Goal: Information Seeking & Learning: Understand process/instructions

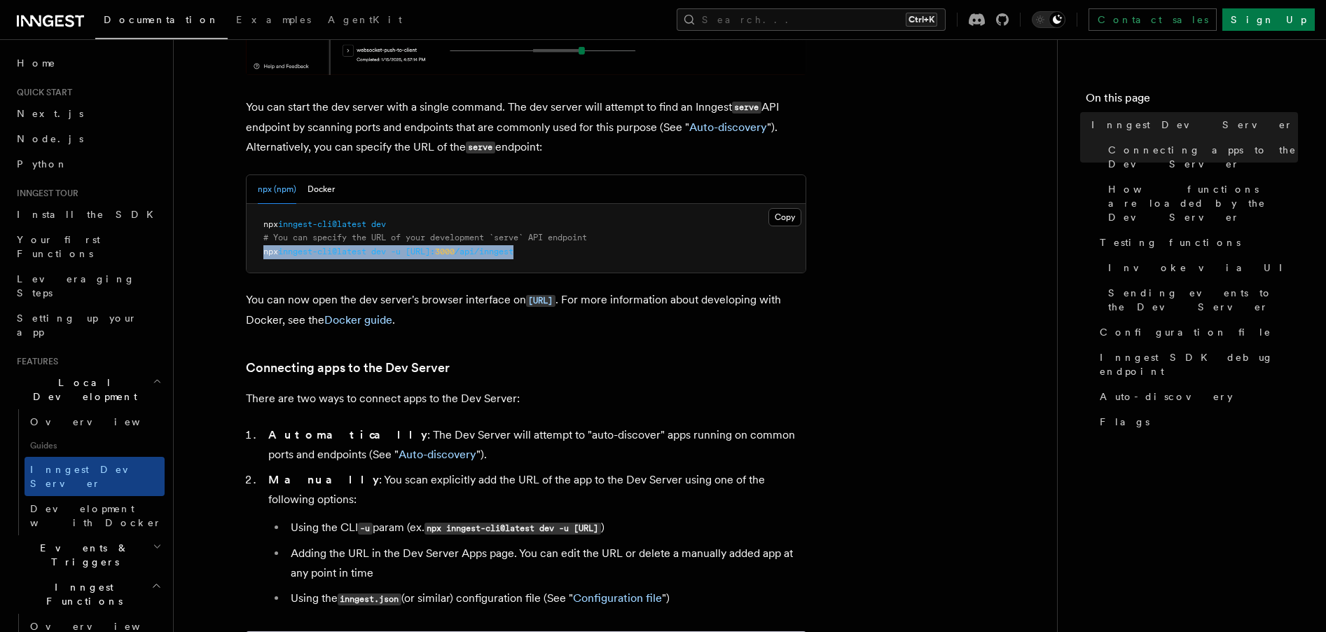
drag, startPoint x: 607, startPoint y: 248, endPoint x: 252, endPoint y: 254, distance: 354.5
click at [252, 254] on pre "npx inngest-cli@latest dev # You can specify the URL of your development `serve…" at bounding box center [526, 238] width 559 height 69
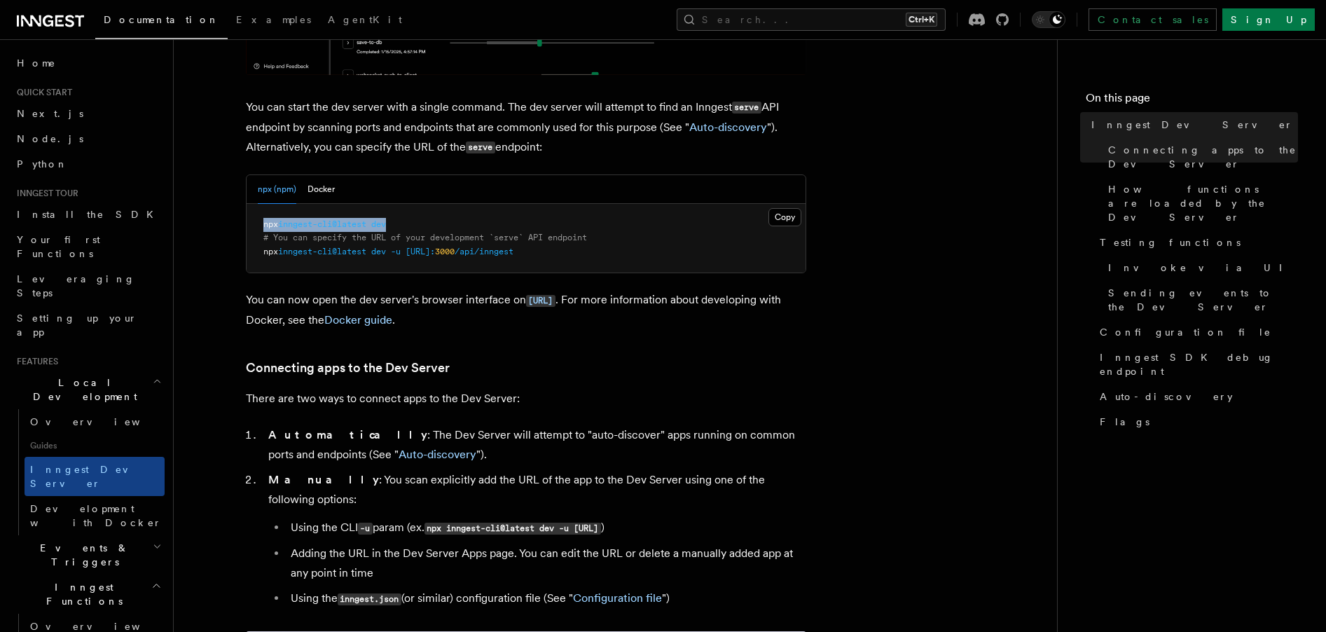
drag, startPoint x: 418, startPoint y: 225, endPoint x: 251, endPoint y: 216, distance: 167.6
click at [251, 216] on pre "npx inngest-cli@latest dev # You can specify the URL of your development `serve…" at bounding box center [526, 238] width 559 height 69
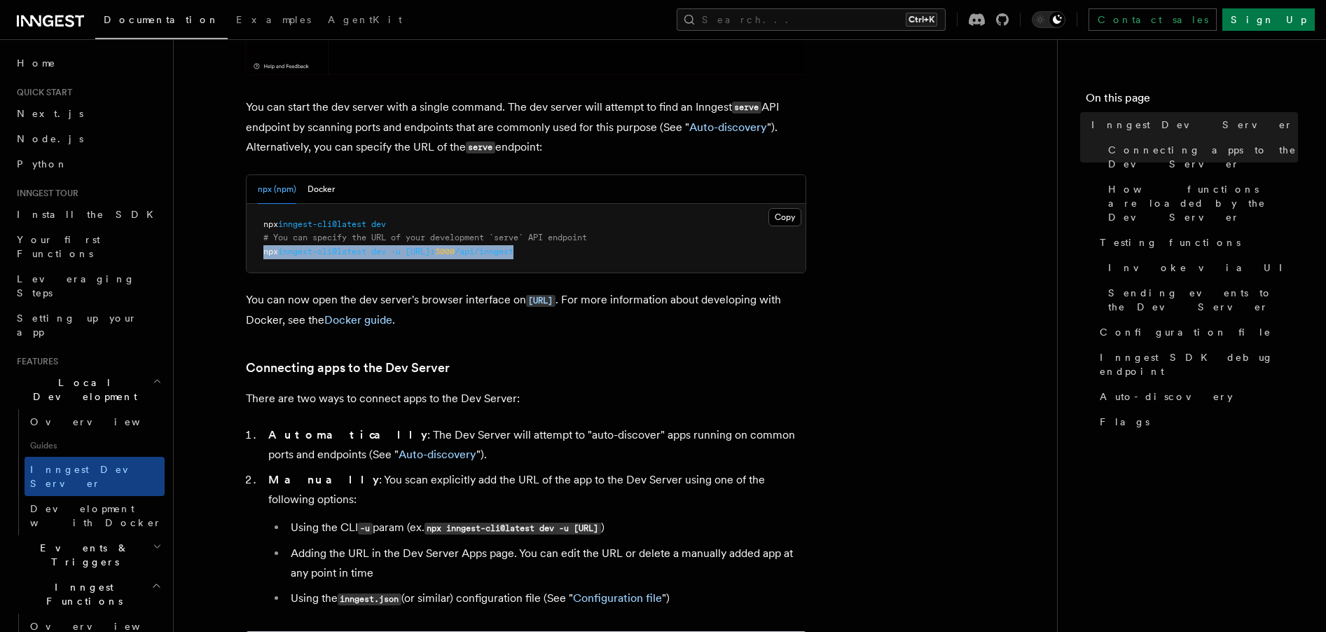
drag, startPoint x: 588, startPoint y: 246, endPoint x: 258, endPoint y: 253, distance: 330.0
click at [258, 253] on pre "npx inngest-cli@latest dev # You can specify the URL of your development `serve…" at bounding box center [526, 238] width 559 height 69
copy span "npx inngest-cli@latest dev -u [URL]: 3000 /api/inngest"
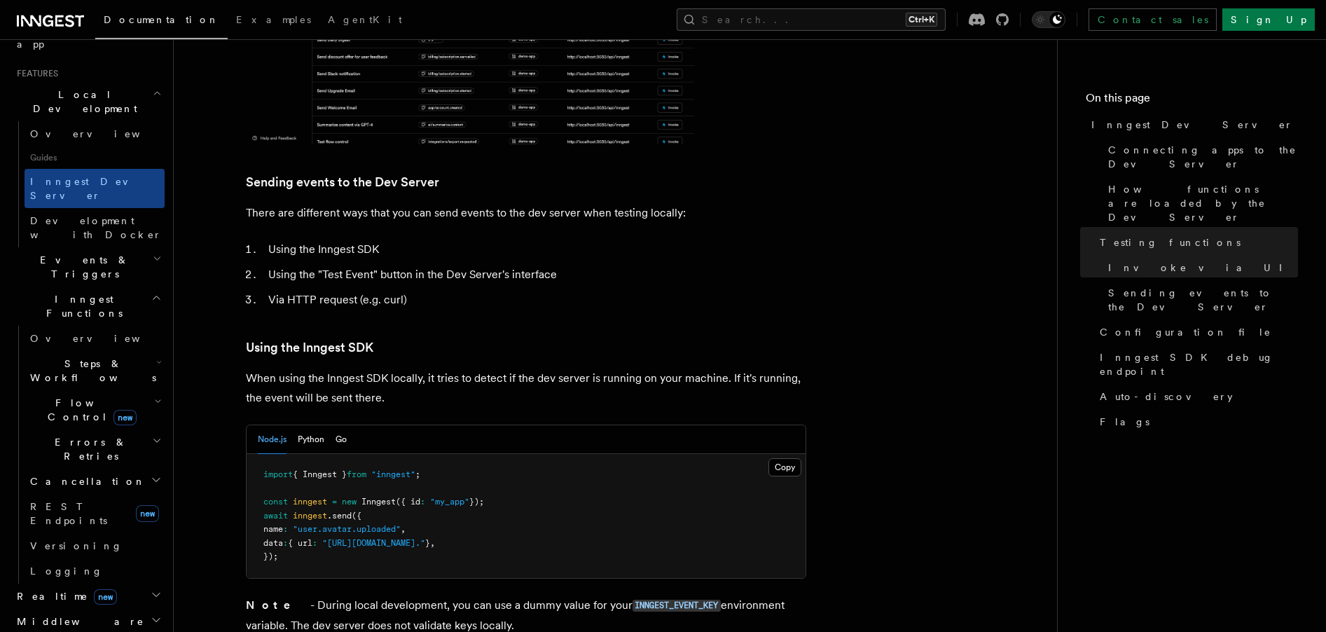
scroll to position [292, 0]
click at [146, 579] on h2 "Realtime new" at bounding box center [87, 591] width 153 height 25
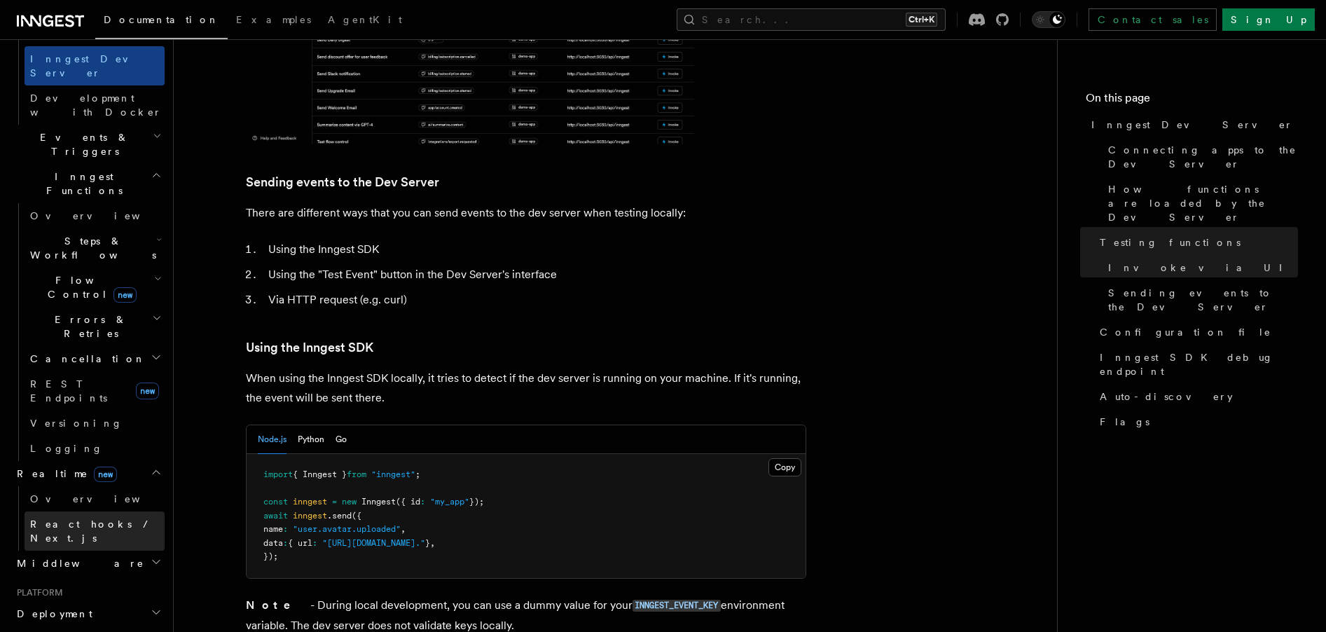
scroll to position [412, 0]
click at [130, 600] on h2 "Deployment" at bounding box center [87, 612] width 153 height 25
click at [62, 625] on link "Overview" at bounding box center [95, 637] width 140 height 25
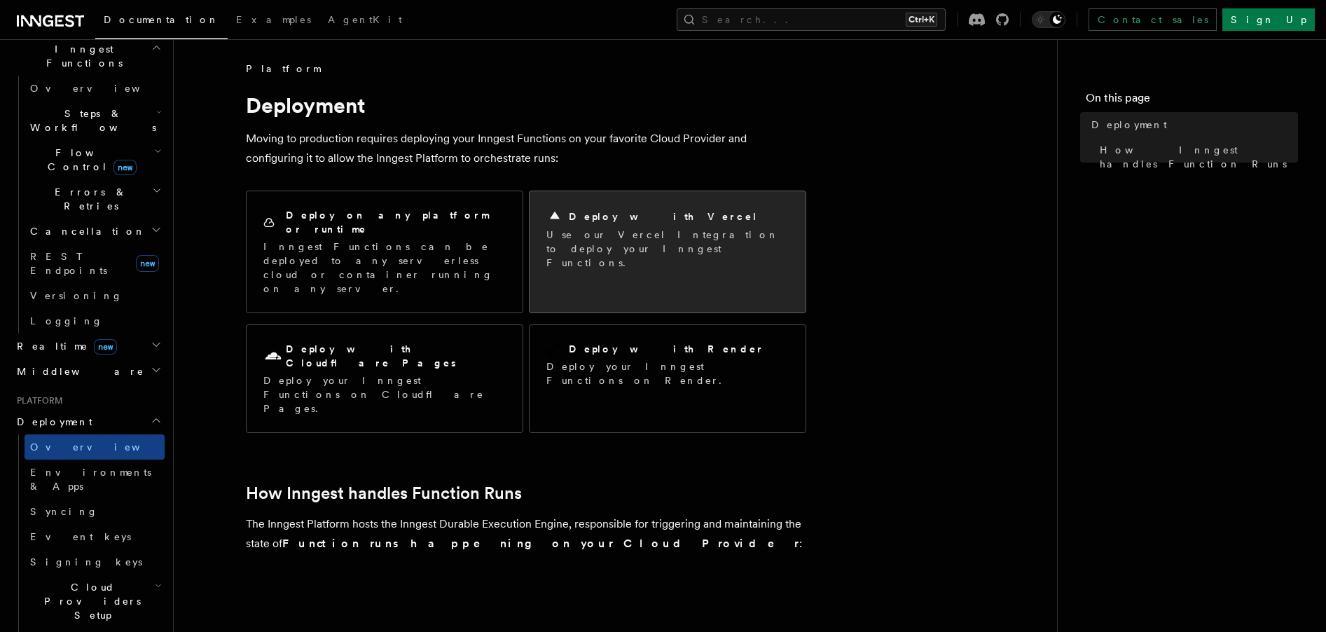
click at [561, 229] on p "Use our Vercel Integration to deploy your Inngest Functions." at bounding box center [667, 249] width 242 height 42
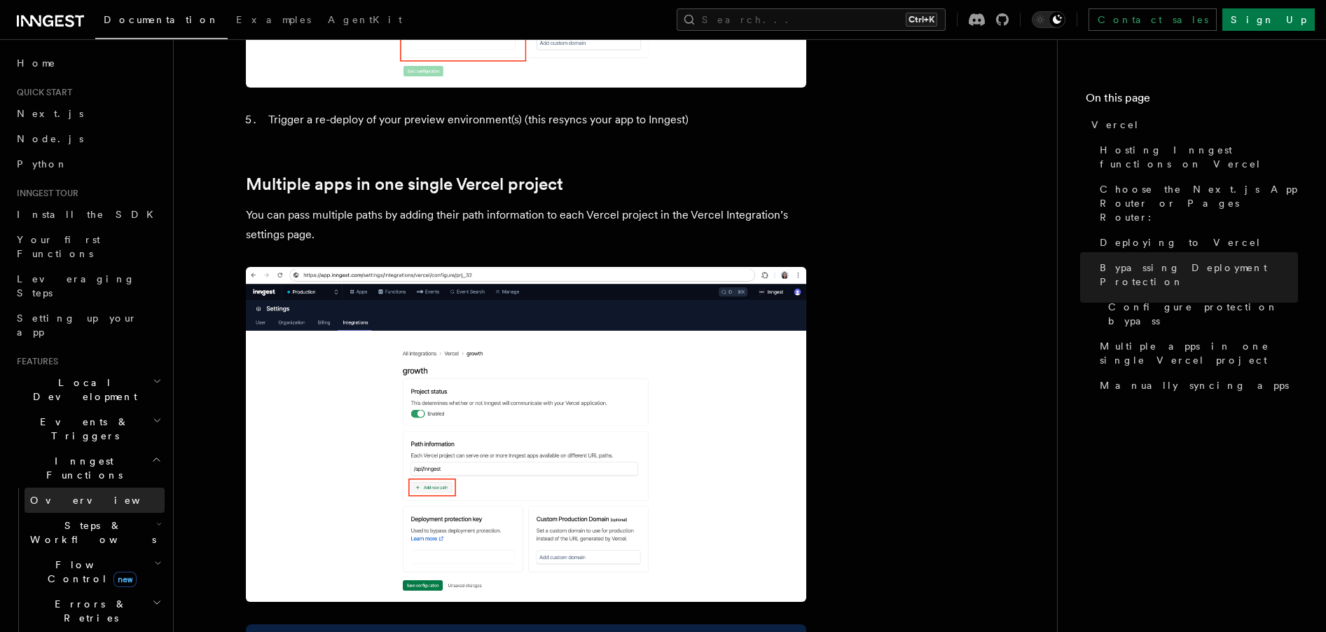
scroll to position [362, 0]
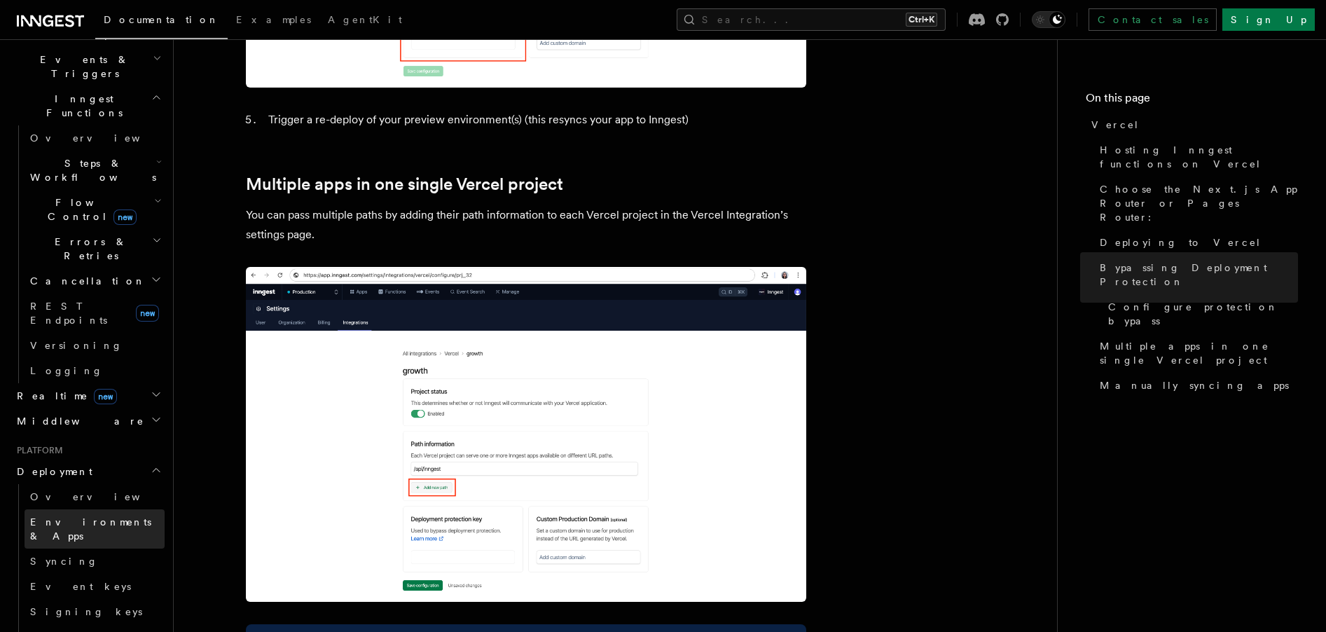
click at [68, 516] on span "Environments & Apps" at bounding box center [90, 528] width 121 height 25
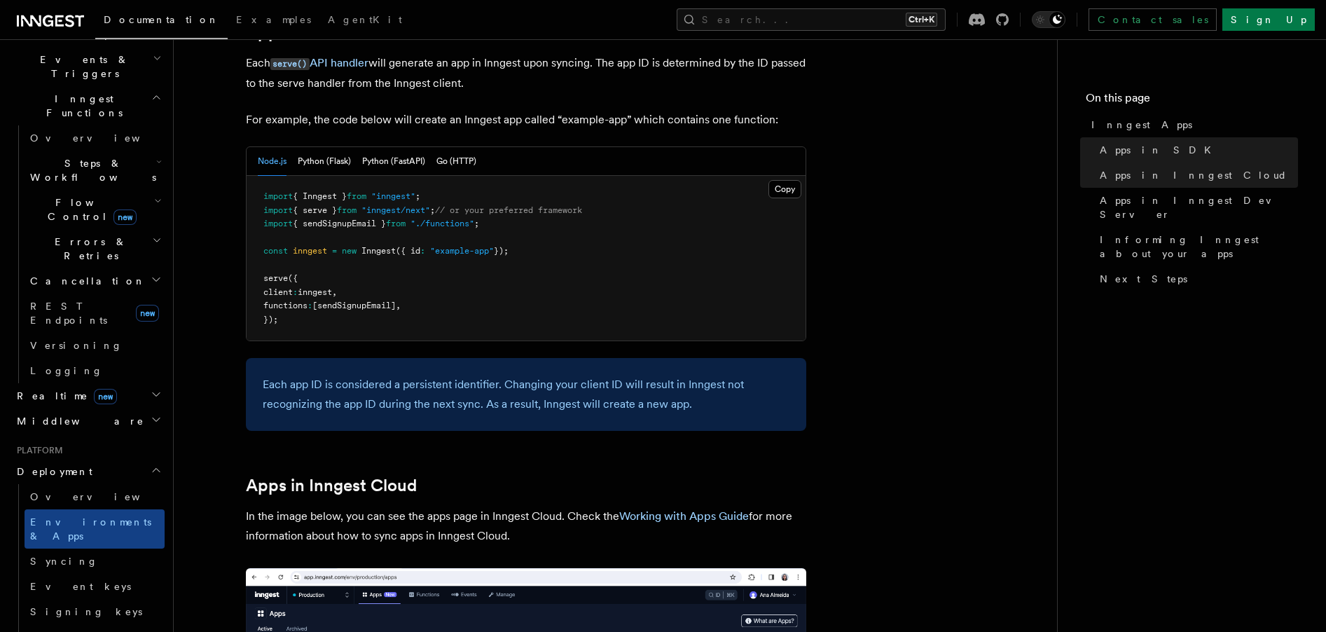
scroll to position [744, 0]
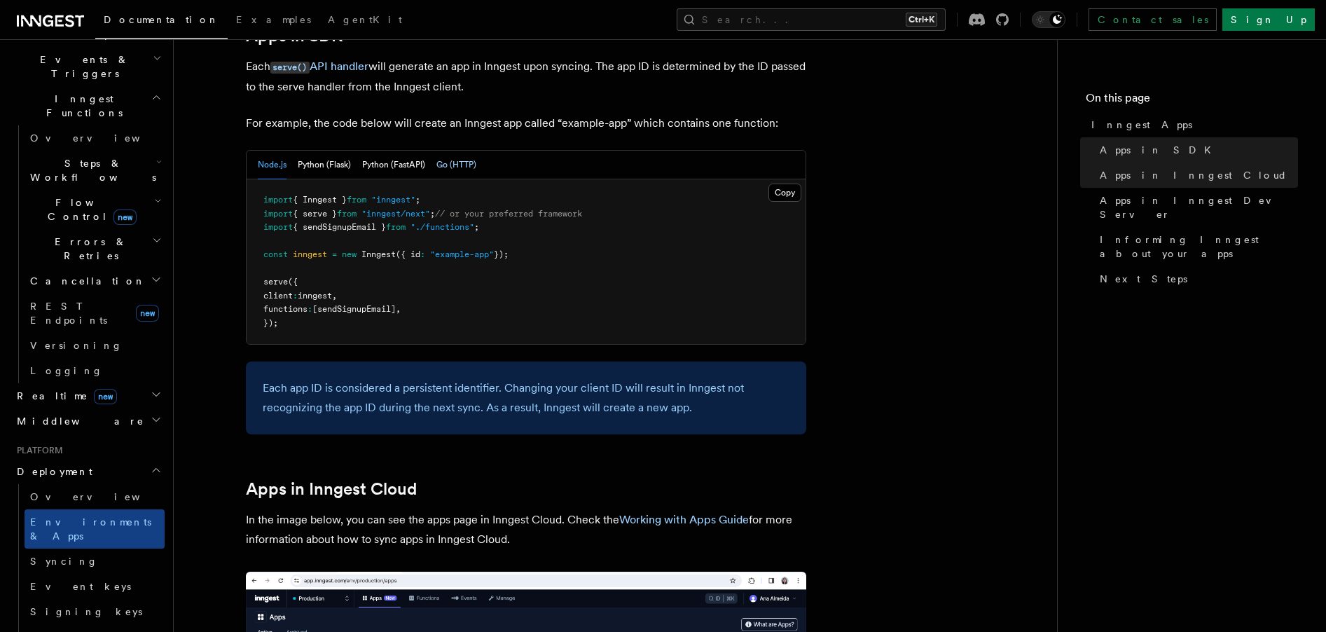
click at [455, 168] on button "Go (HTTP)" at bounding box center [456, 165] width 40 height 29
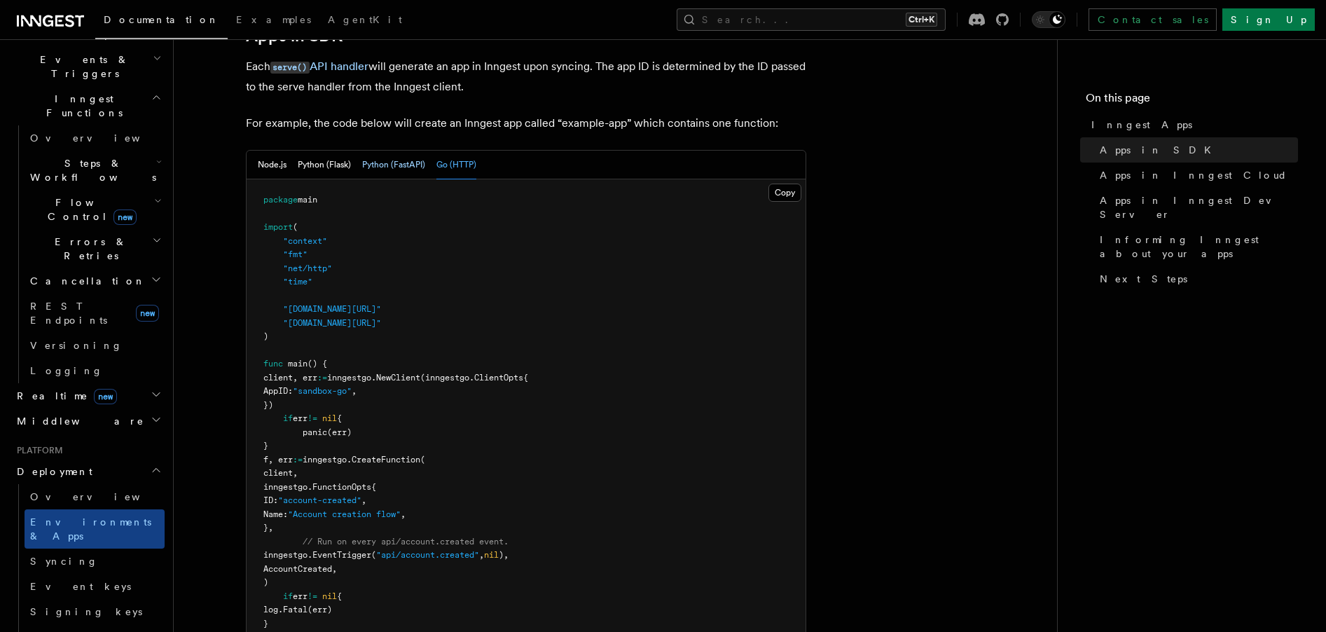
click at [399, 163] on button "Python (FastAPI)" at bounding box center [393, 165] width 63 height 29
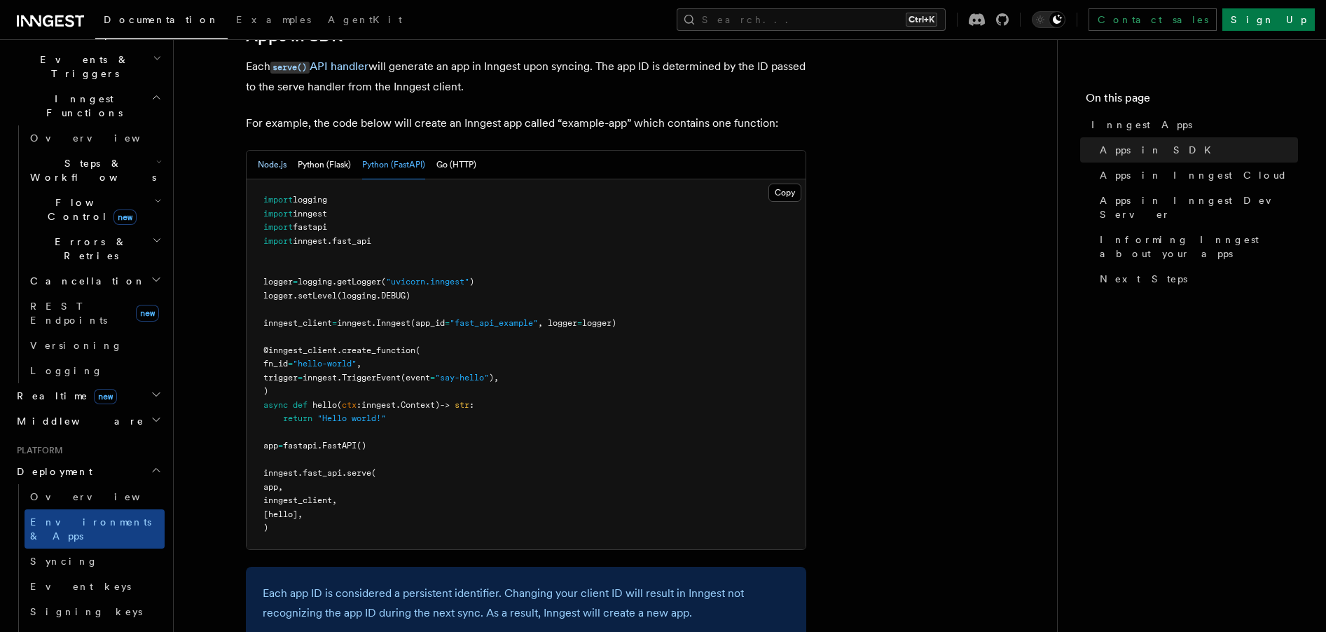
click at [270, 166] on button "Node.js" at bounding box center [272, 165] width 29 height 29
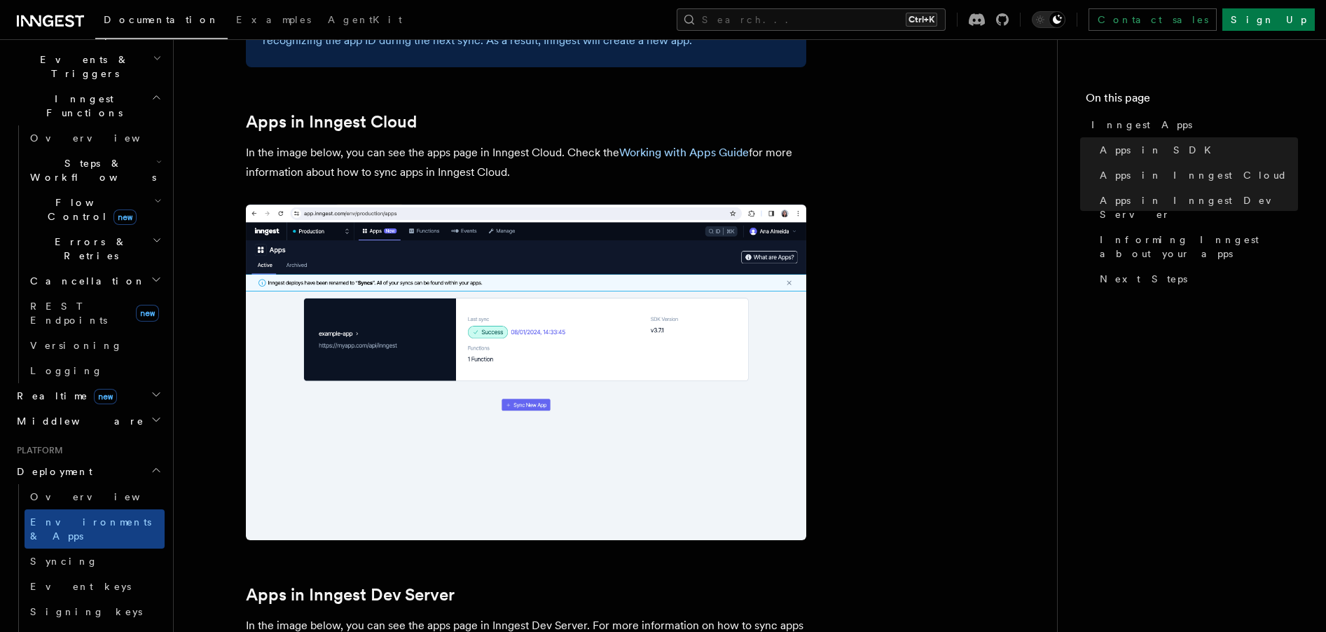
scroll to position [1115, 0]
